Goal: Information Seeking & Learning: Learn about a topic

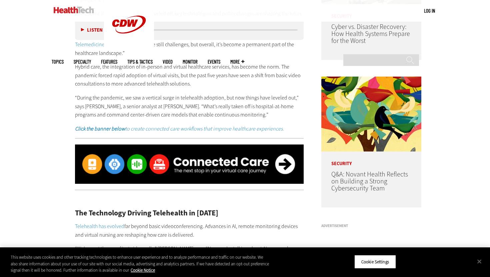
scroll to position [456, 0]
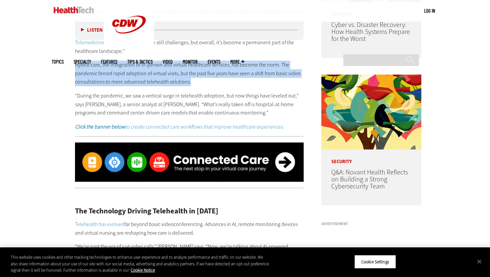
drag, startPoint x: 75, startPoint y: 65, endPoint x: 191, endPoint y: 84, distance: 117.9
click at [191, 84] on p "Hybrid care, the integration of in-person and virtual healthcare services, has …" at bounding box center [189, 74] width 228 height 26
copy p "Hybrid care, the integration of in-person and virtual healthcare services, has …"
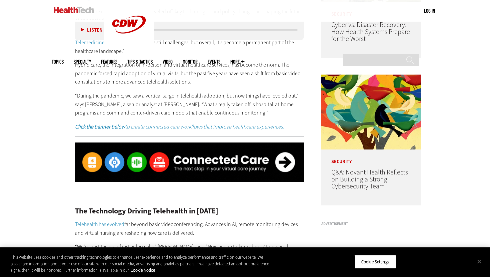
click at [141, 94] on p "“During the pandemic, we saw a vertical surge in telehealth adoption, but now t…" at bounding box center [189, 105] width 228 height 26
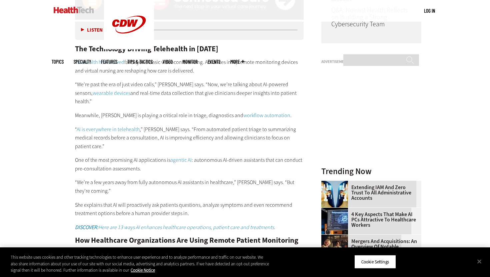
scroll to position [618, 0]
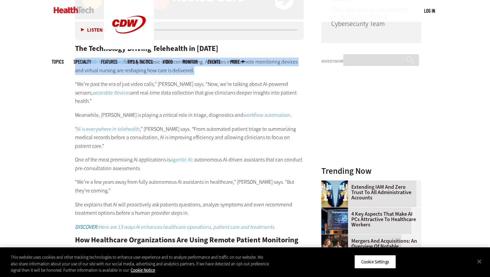
drag, startPoint x: 192, startPoint y: 71, endPoint x: 61, endPoint y: 60, distance: 131.4
copy p "Telehealth has evolved far beyond basic videoconferencing. Advances in AI, remo…"
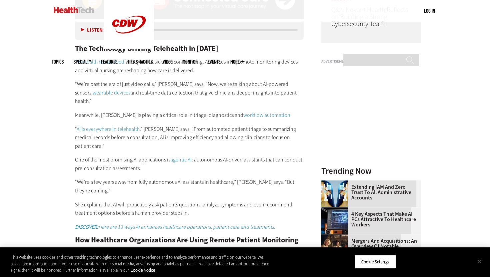
click at [478, 261] on button "Close" at bounding box center [479, 261] width 15 height 15
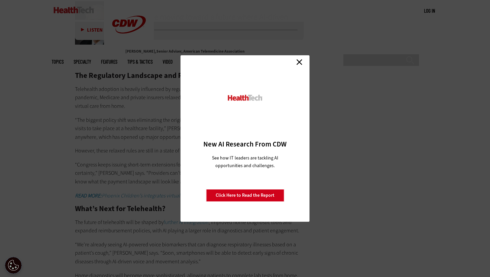
scroll to position [1123, 0]
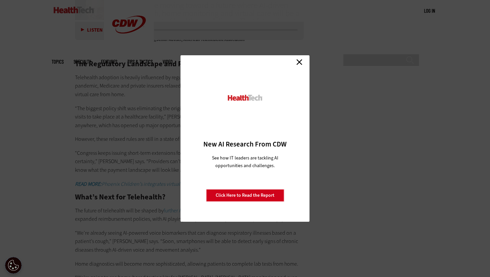
click at [299, 63] on link "Close" at bounding box center [299, 62] width 10 height 10
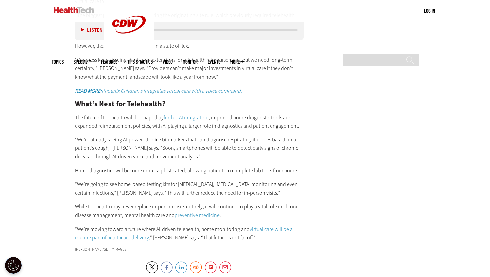
scroll to position [1214, 0]
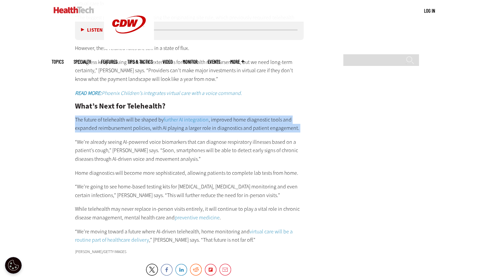
drag, startPoint x: 75, startPoint y: 102, endPoint x: 249, endPoint y: 118, distance: 174.9
click at [249, 118] on div "The Regulatory Landscape and Reimbursement Uncertainty Telehealth adoption is h…" at bounding box center [189, 106] width 228 height 275
copy div "The future of telehealth will be shaped by further AI integration , improved ho…"
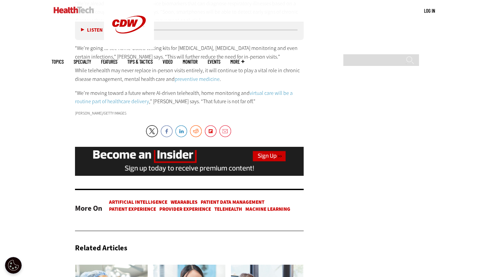
scroll to position [1351, 0]
